Goal: Task Accomplishment & Management: Complete application form

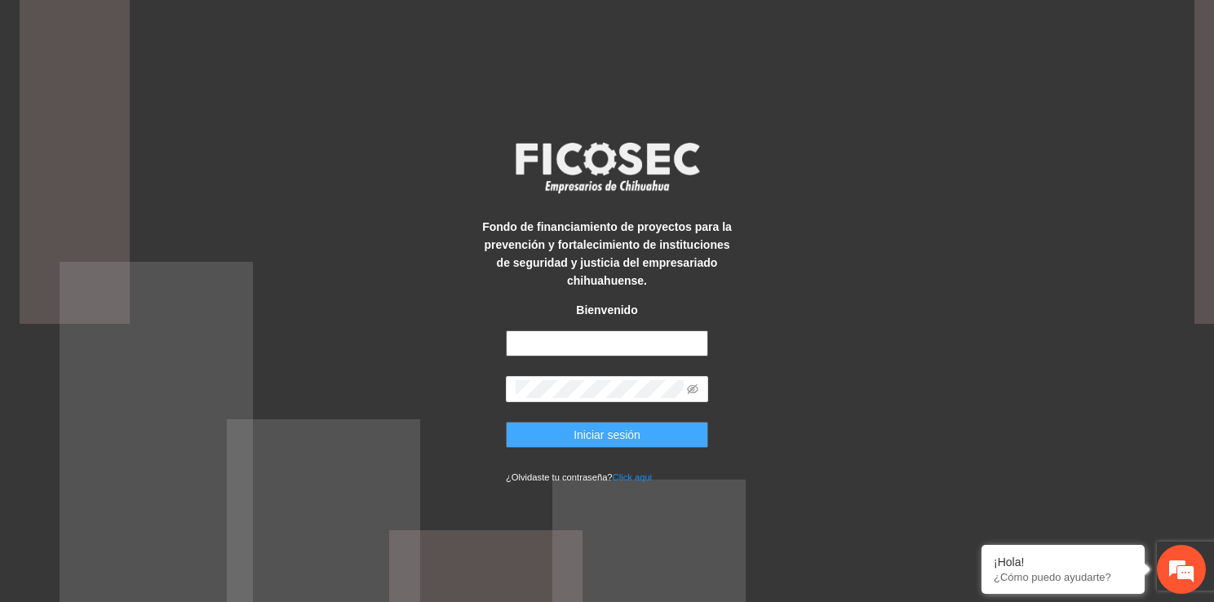
type input "**********"
click at [615, 432] on span "Iniciar sesión" at bounding box center [607, 435] width 67 height 18
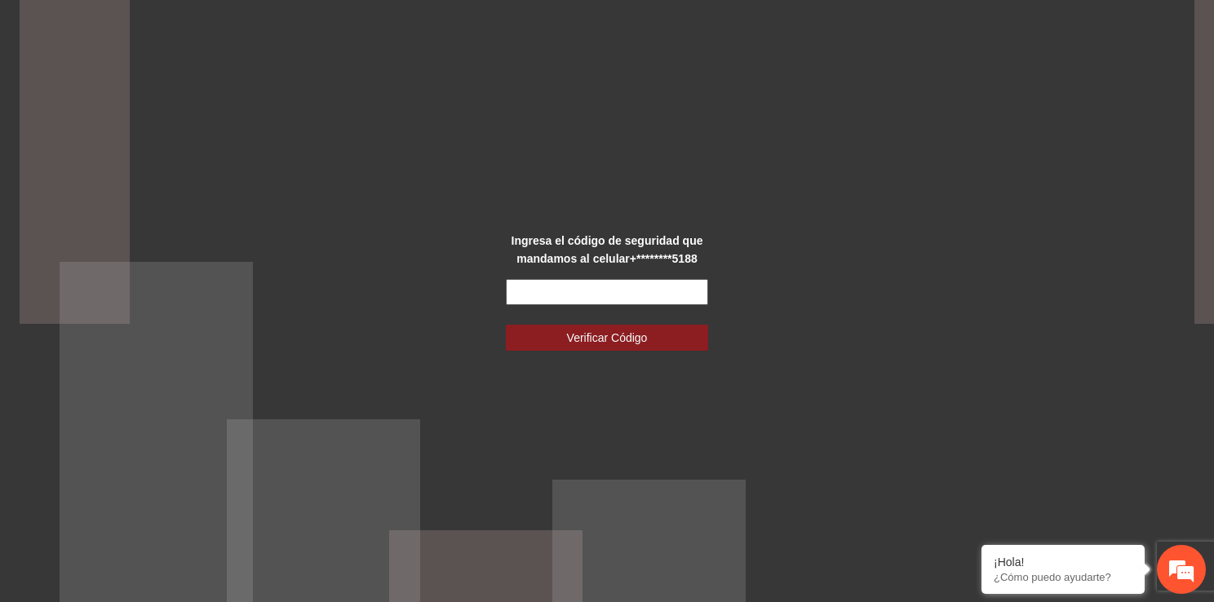
click at [630, 294] on input "text" at bounding box center [607, 292] width 202 height 26
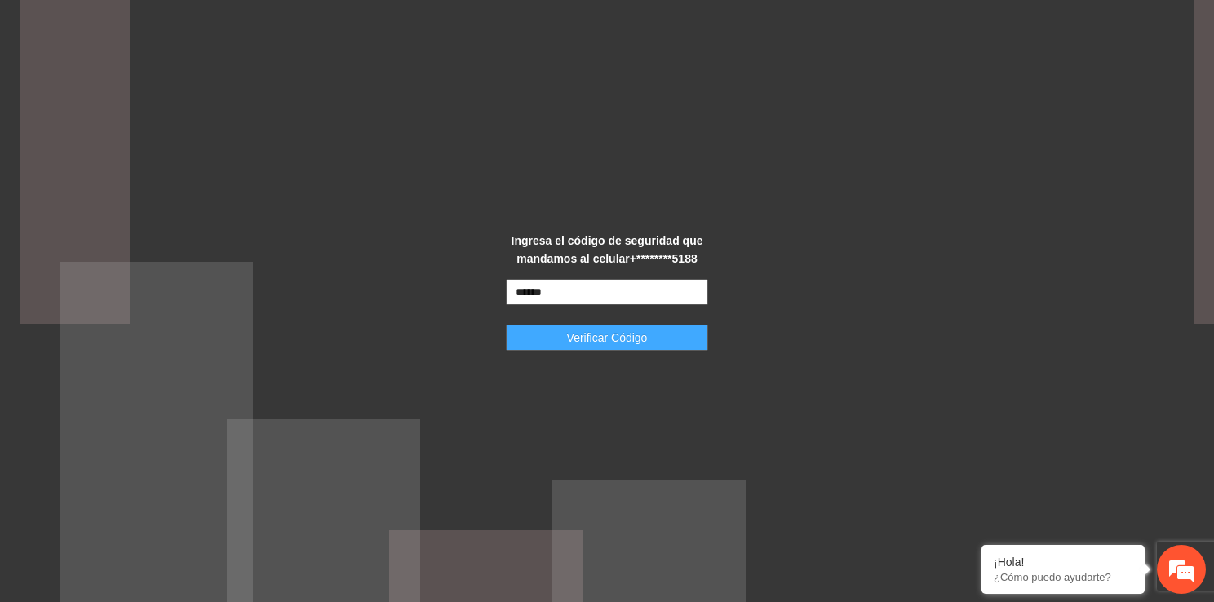
type input "******"
click at [630, 341] on span "Verificar Código" at bounding box center [607, 338] width 81 height 18
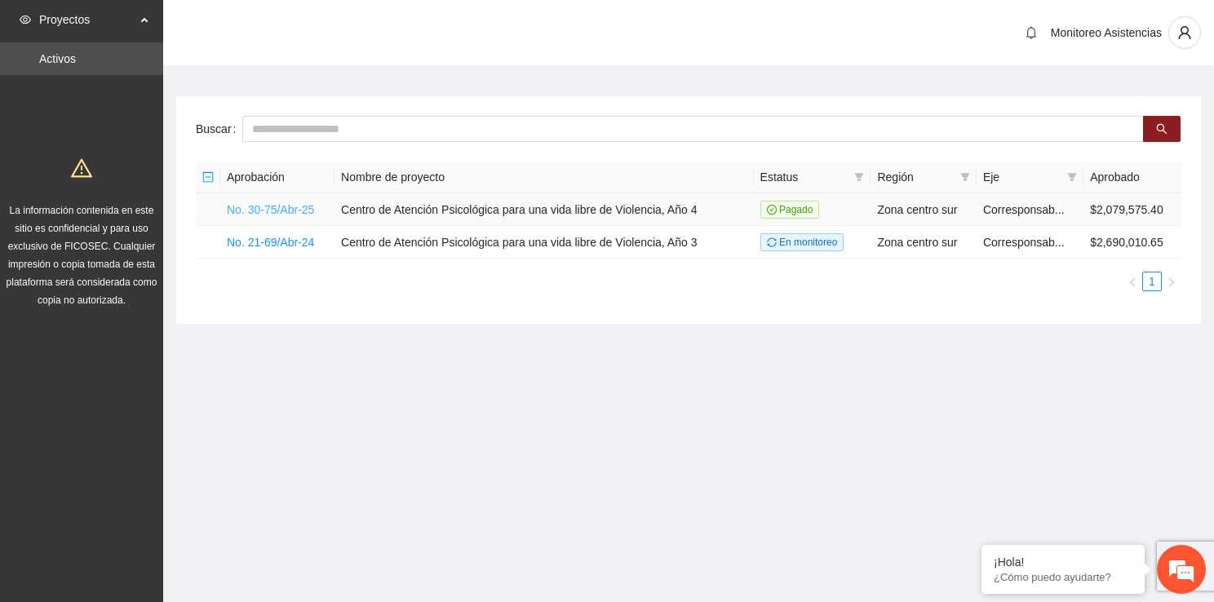
click at [288, 213] on link "No. 30-75/Abr-25" at bounding box center [270, 209] width 87 height 13
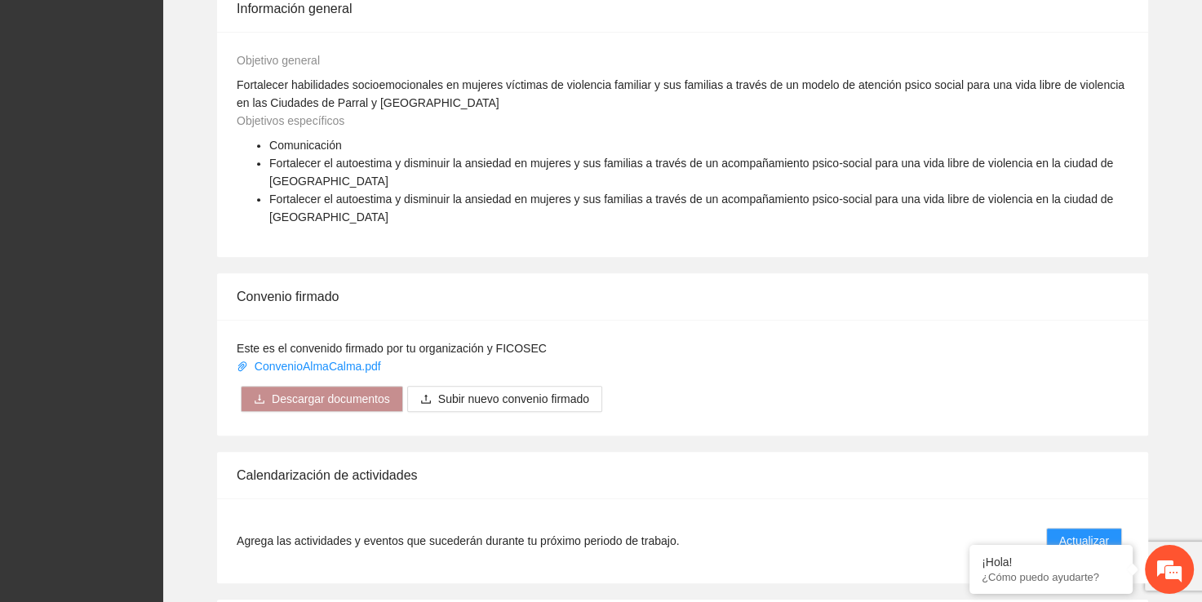
scroll to position [946, 0]
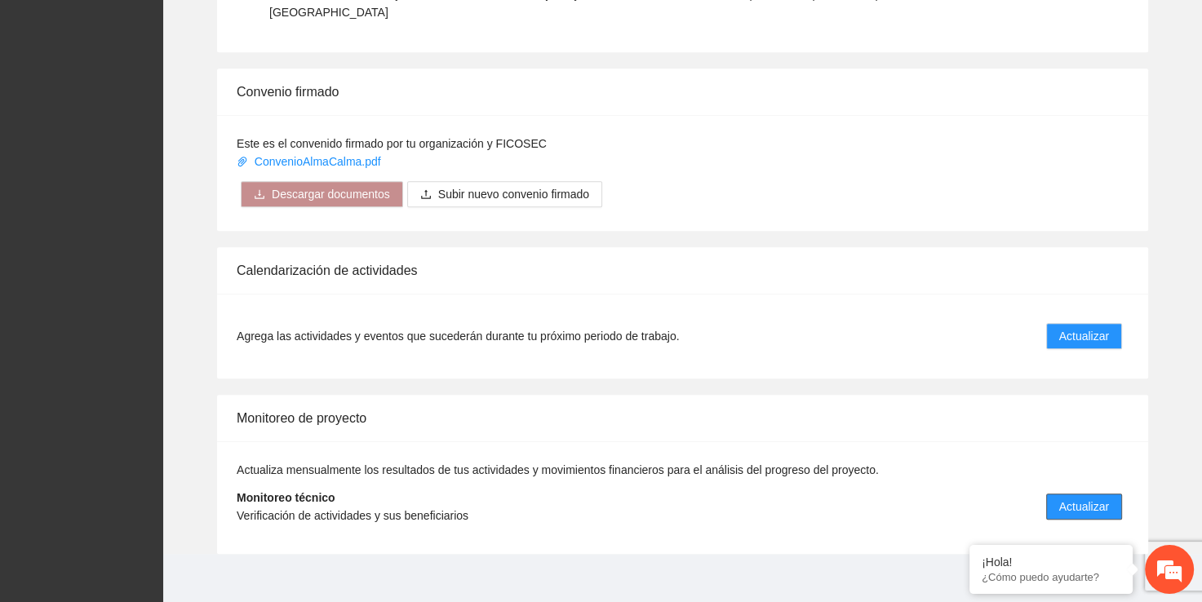
click at [1094, 498] on span "Actualizar" at bounding box center [1084, 507] width 50 height 18
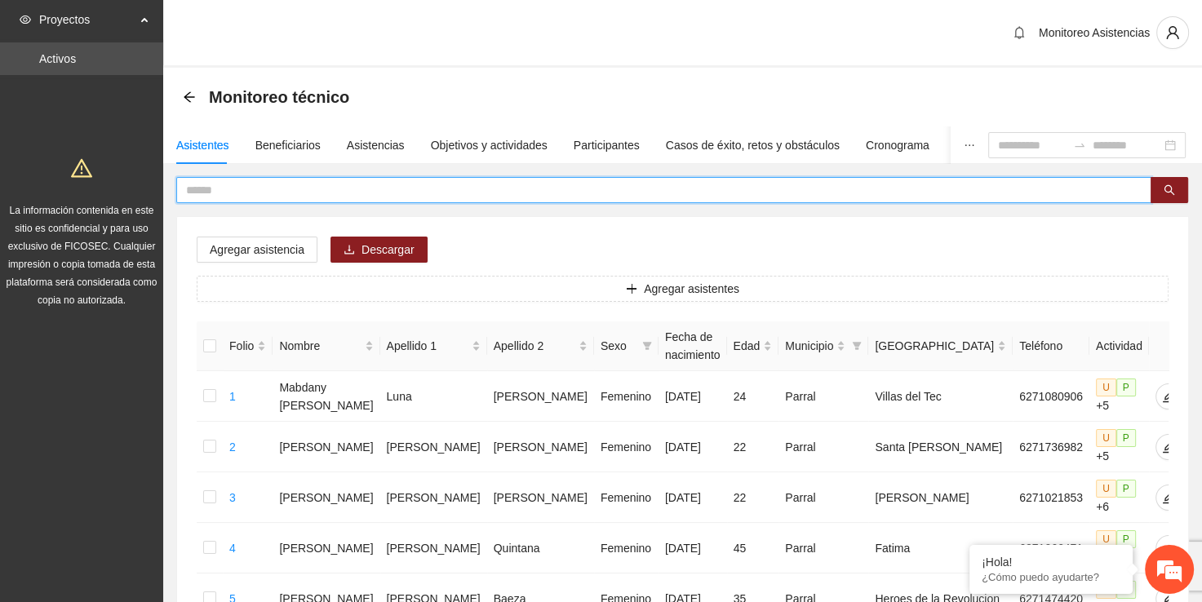
click at [618, 187] on input "text" at bounding box center [657, 190] width 942 height 18
type input "****"
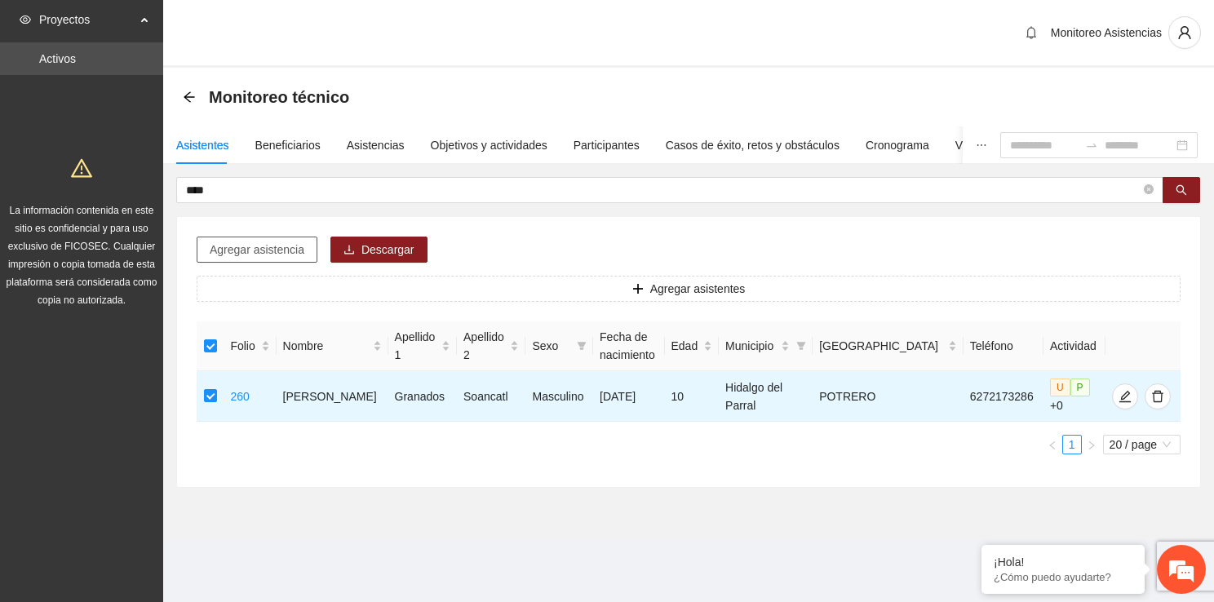
click at [261, 251] on span "Agregar asistencia" at bounding box center [257, 250] width 95 height 18
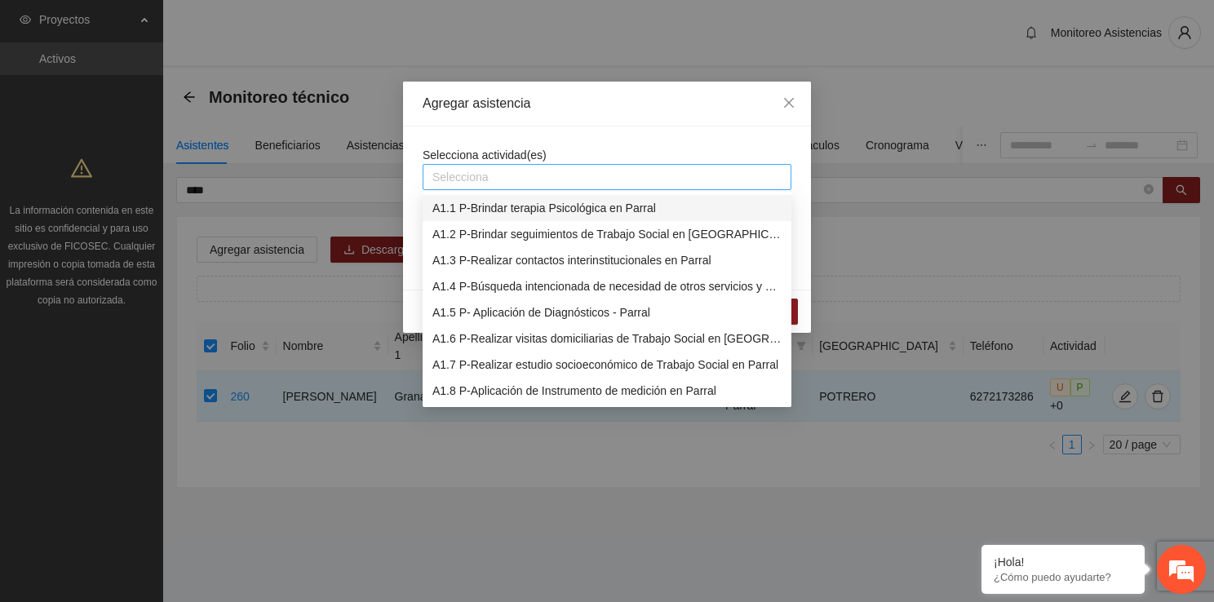
click at [489, 179] on div at bounding box center [607, 177] width 361 height 20
click at [532, 389] on div "A1.8 P-Aplicación de Instrumento de medición en Parral" at bounding box center [606, 391] width 349 height 18
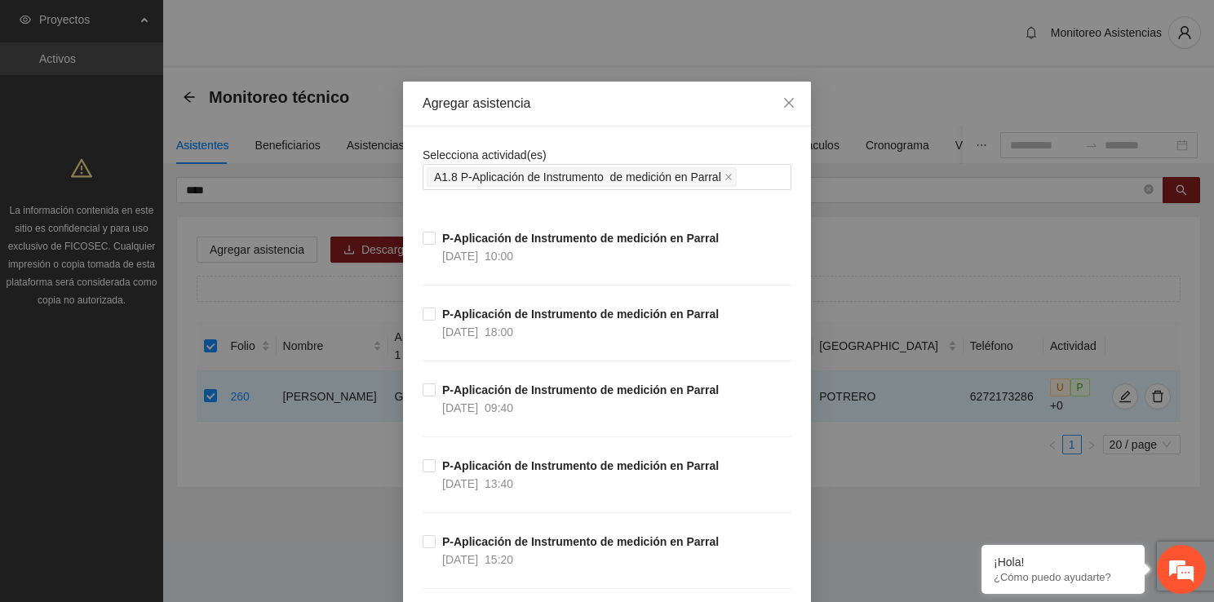
click at [784, 98] on icon "close" at bounding box center [788, 102] width 13 height 13
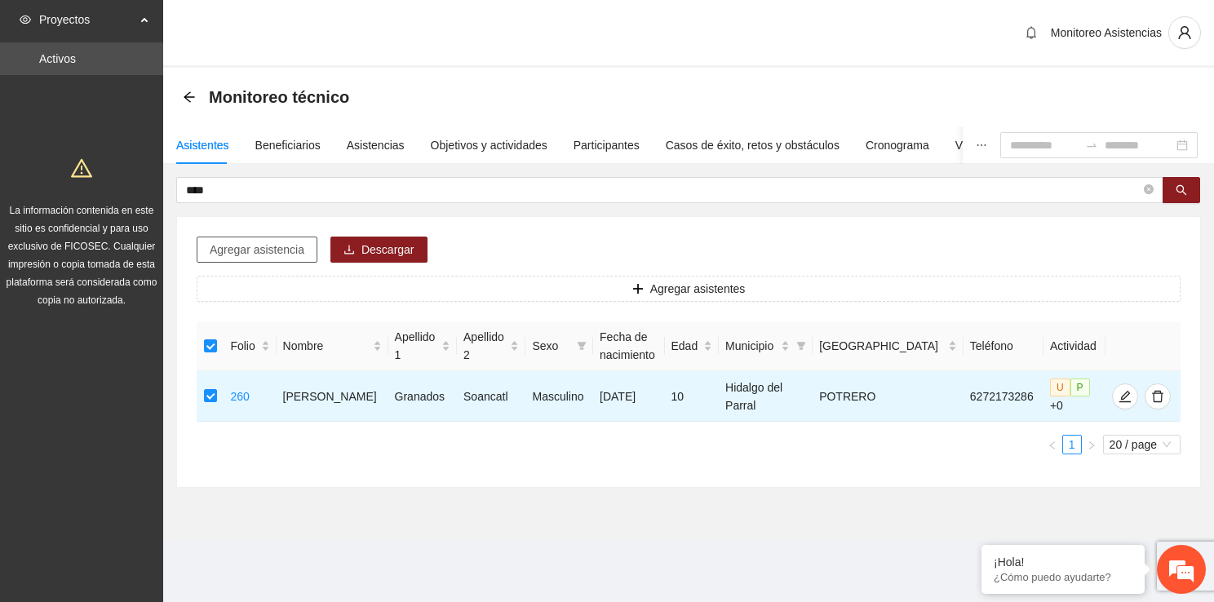
click at [244, 250] on span "Agregar asistencia" at bounding box center [257, 250] width 95 height 18
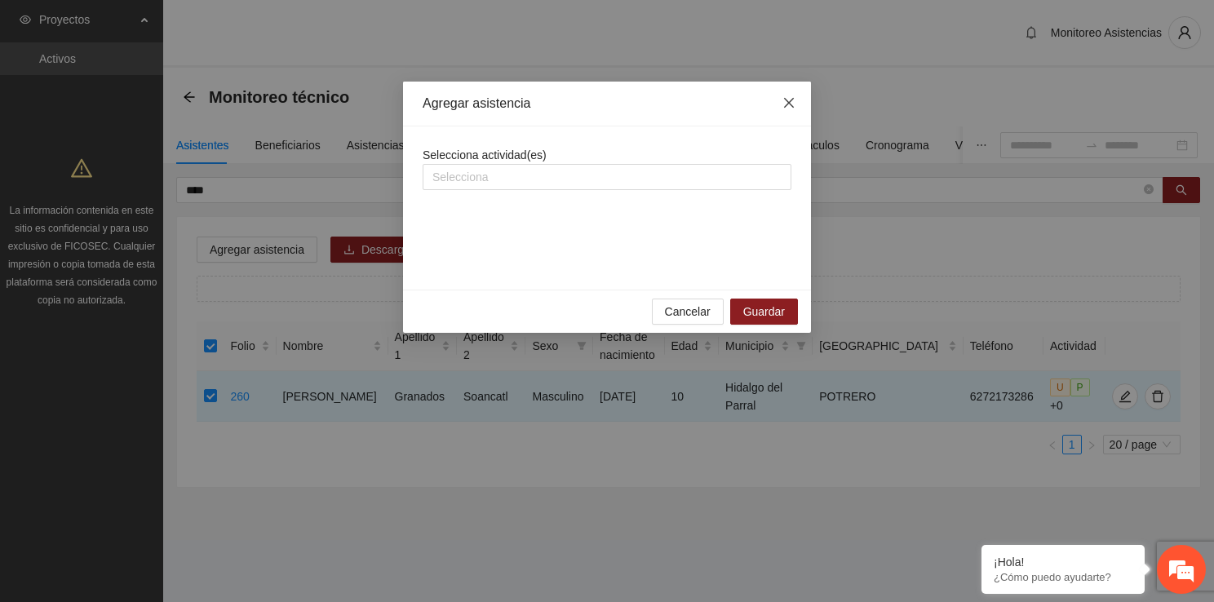
click at [786, 103] on icon "close" at bounding box center [788, 102] width 13 height 13
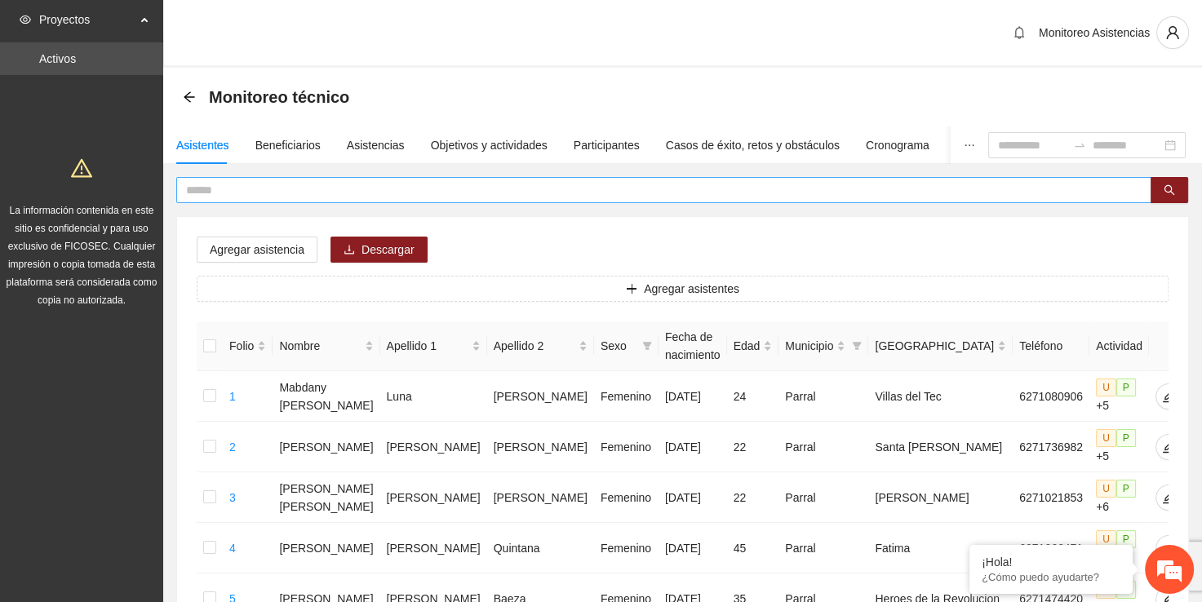
click at [204, 197] on input "text" at bounding box center [657, 190] width 942 height 18
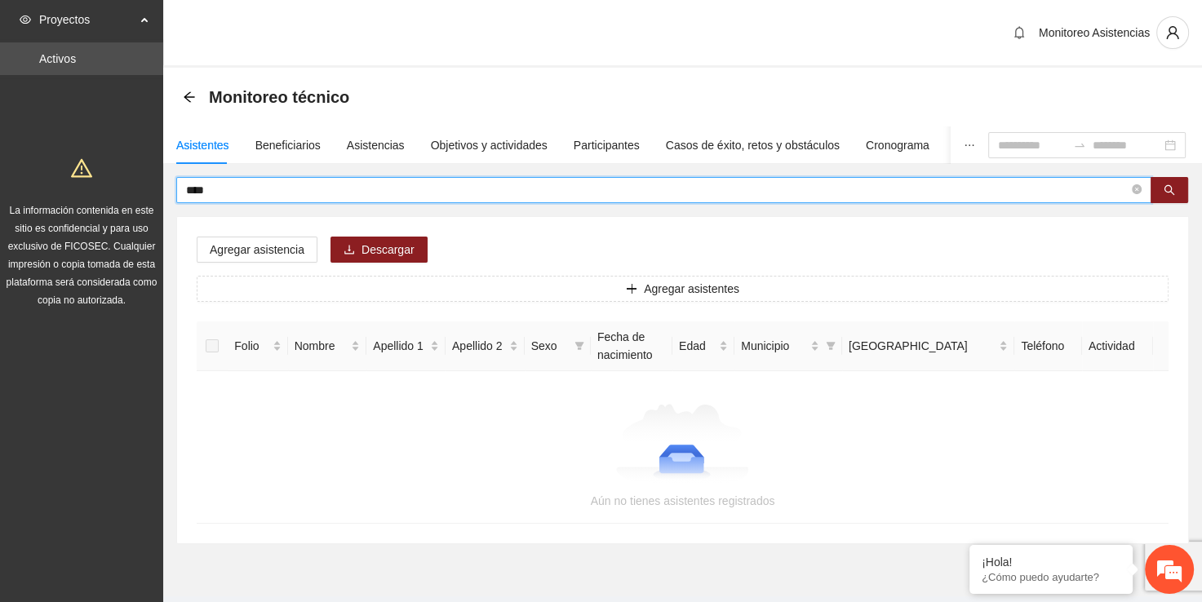
type input "****"
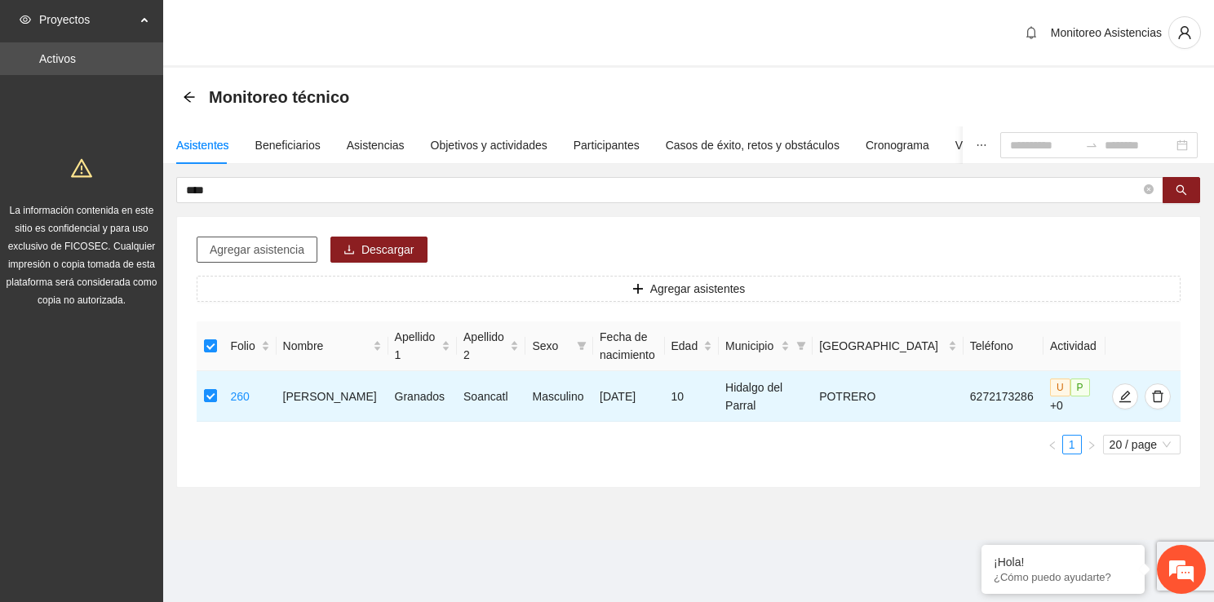
click at [248, 252] on span "Agregar asistencia" at bounding box center [257, 250] width 95 height 18
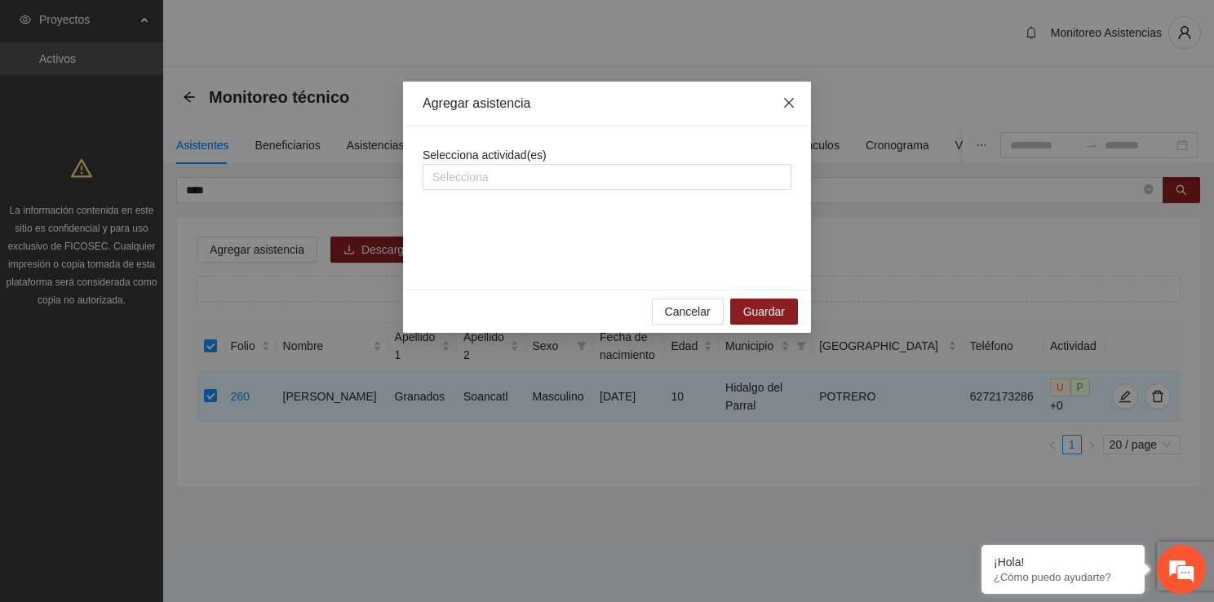
click at [788, 107] on icon "close" at bounding box center [788, 102] width 13 height 13
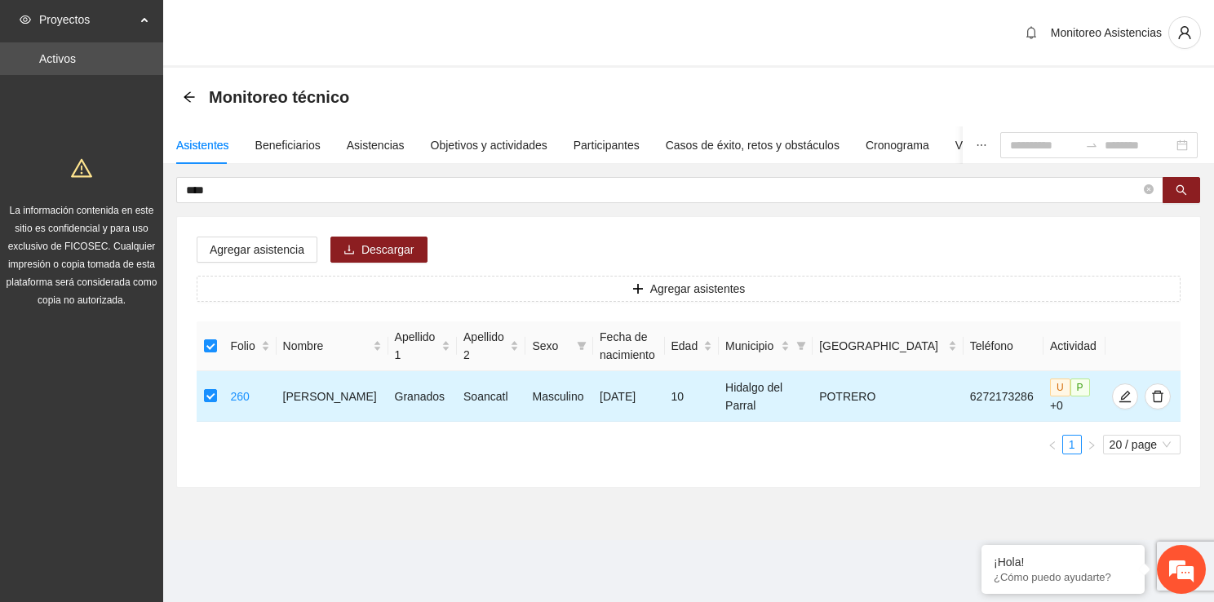
click at [209, 399] on td at bounding box center [210, 396] width 27 height 51
